Goal: Information Seeking & Learning: Learn about a topic

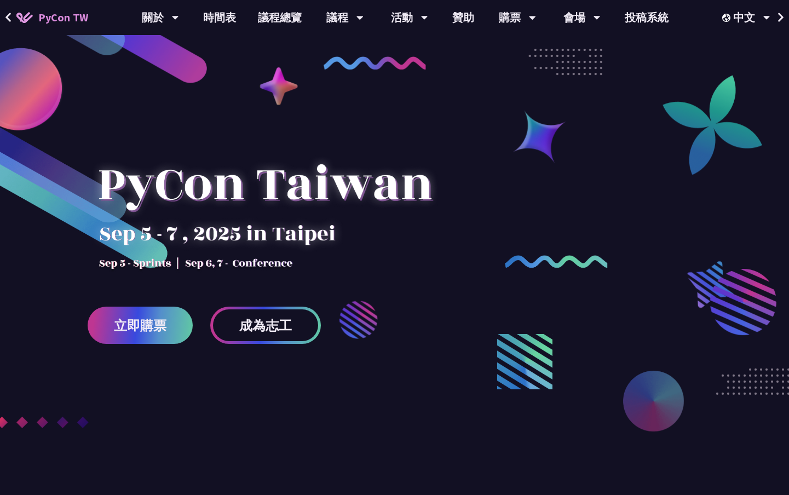
click at [232, 11] on link "時間表" at bounding box center [219, 17] width 55 height 35
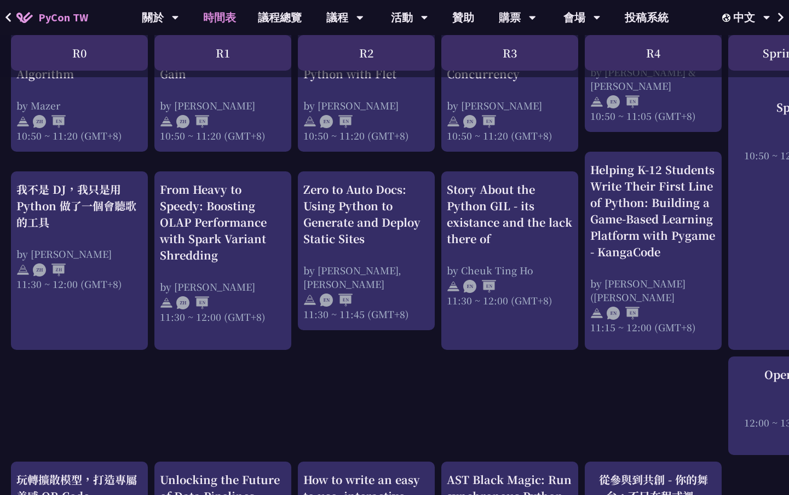
scroll to position [749, 0]
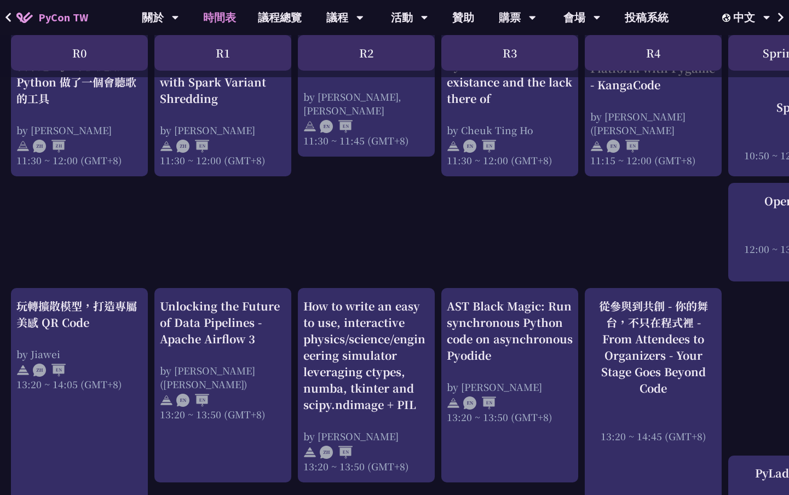
click at [544, 223] on div "An Introduction to the GIL for Python Beginners: Disabling It in Python 3.13 an…" at bounding box center [581, 382] width 1163 height 1816
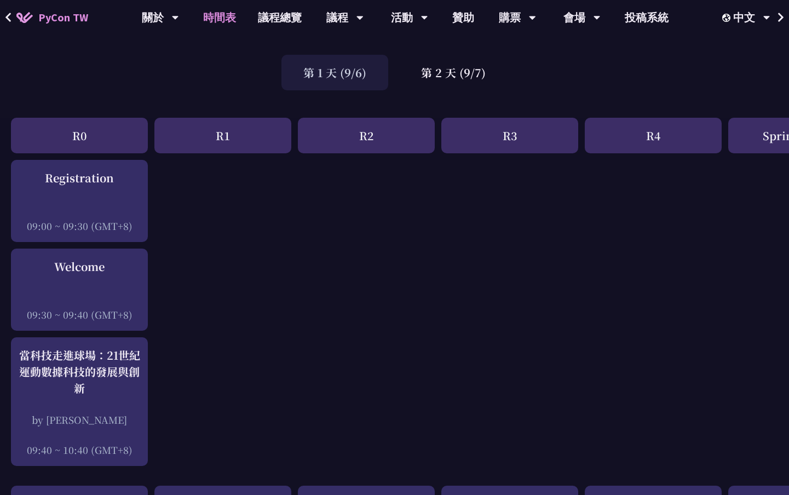
scroll to position [0, 0]
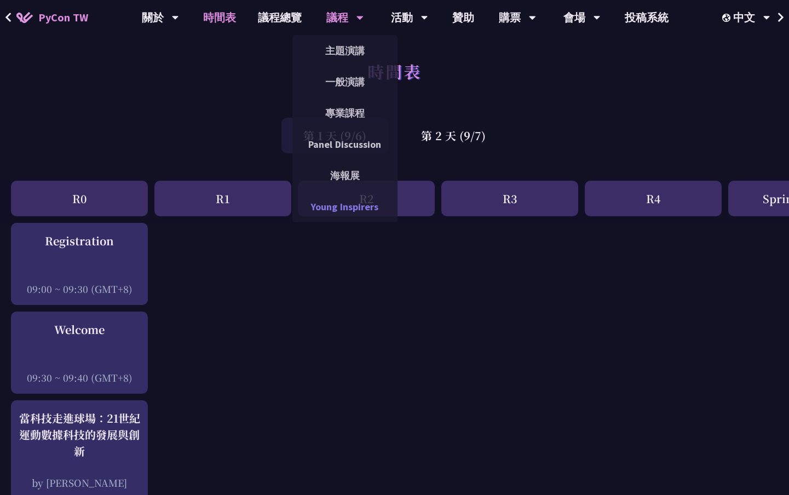
click at [336, 206] on link "Young Inspirers" at bounding box center [344, 207] width 105 height 26
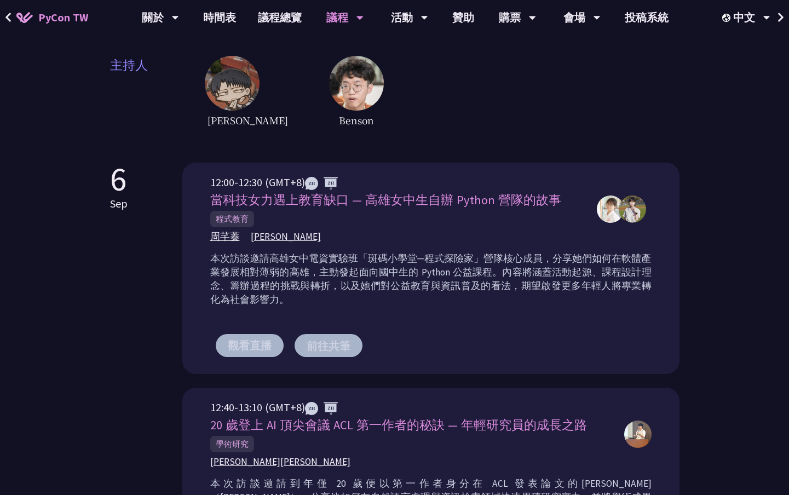
scroll to position [248, 0]
click at [438, 301] on p "本次訪談邀請高雄女中電資實驗班「斑碼小學堂─程式探險家」營隊核心成員，分享她們如何在軟體產業發展相對薄弱的高雄，主動發起面向國中生的 Python 公益課程。…" at bounding box center [430, 279] width 441 height 55
click at [573, 292] on p "本次訪談邀請高雄女中電資實驗班「斑碼小學堂─程式探險家」營隊核心成員，分享她們如何在軟體產業發展相對薄弱的高雄，主動發起面向國中生的 Python 公益課程。…" at bounding box center [430, 279] width 441 height 55
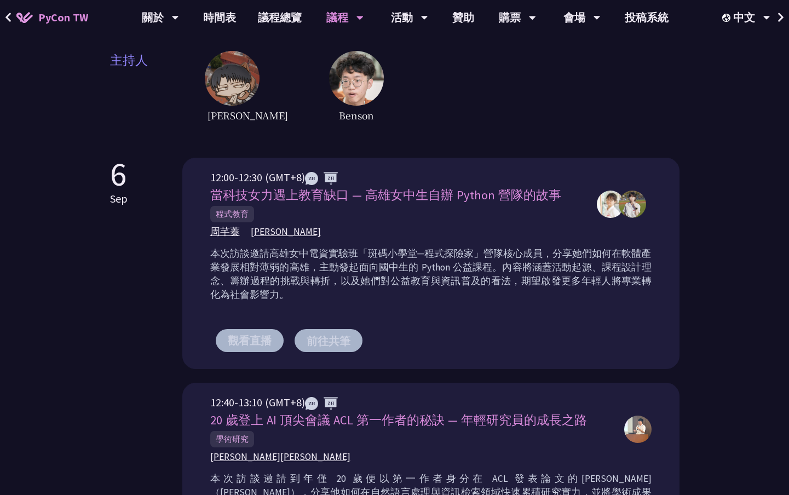
scroll to position [0, 0]
